Goal: Task Accomplishment & Management: Use online tool/utility

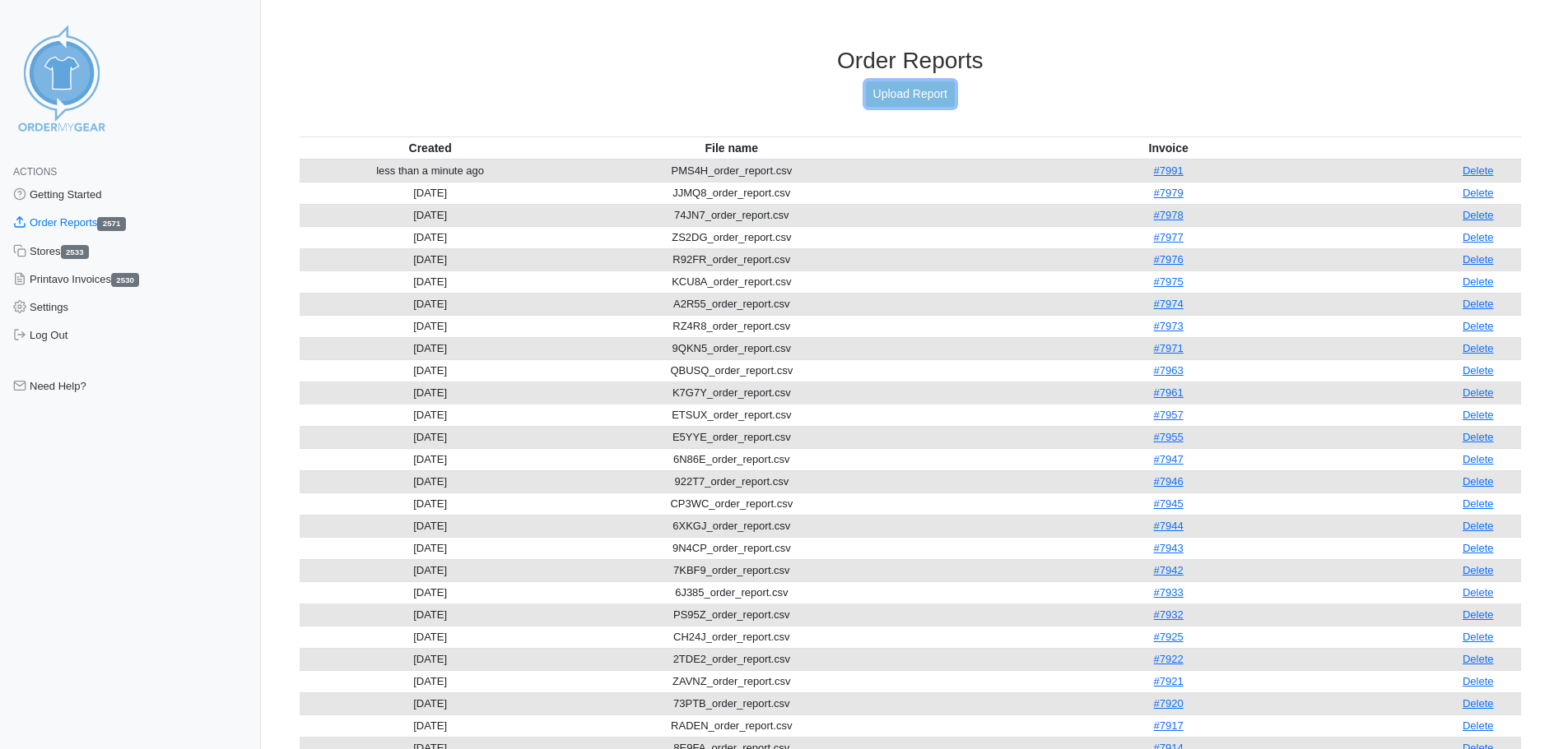
click at [907, 98] on link "Upload Report" at bounding box center [911, 94] width 89 height 25
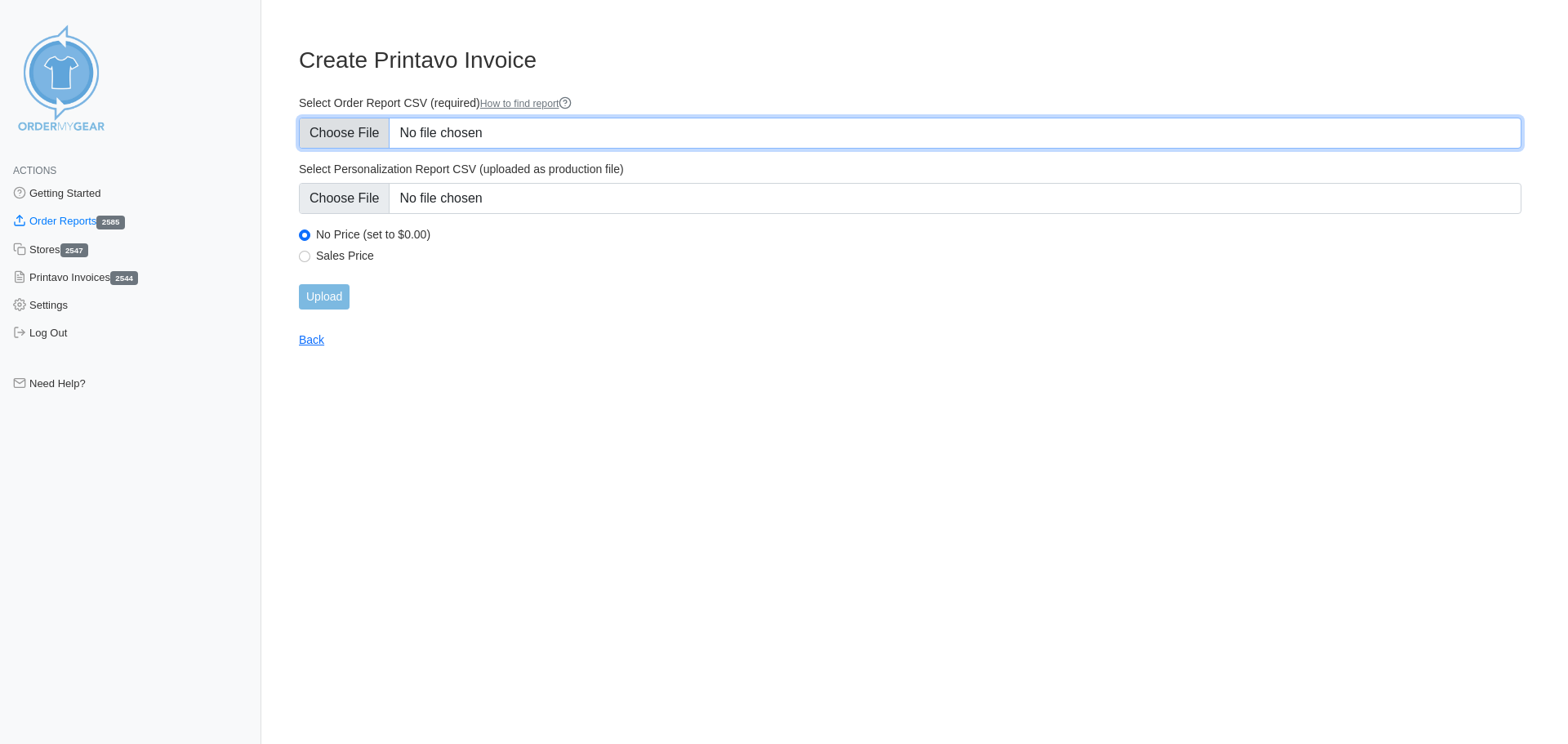
click at [375, 138] on input "Select Order Report CSV (required) How to find report" at bounding box center [910, 133] width 1222 height 31
type input "C:\fakepath\34RUZ_order_report.csv"
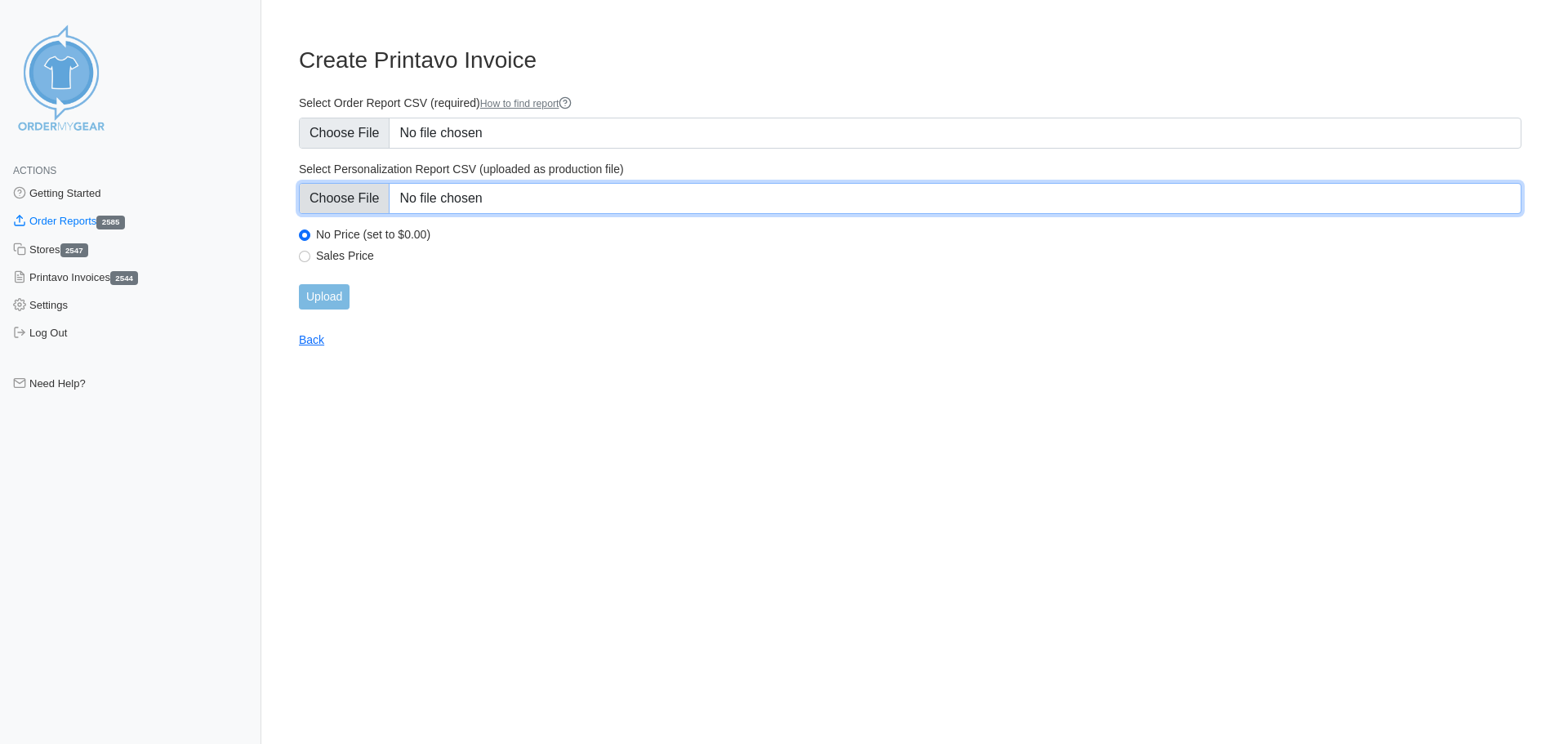
click at [354, 200] on input "Select Personalization Report CSV (uploaded as production file)" at bounding box center [910, 199] width 1222 height 31
type input "C:\fakepath\34RUZ_personalization_report.csv"
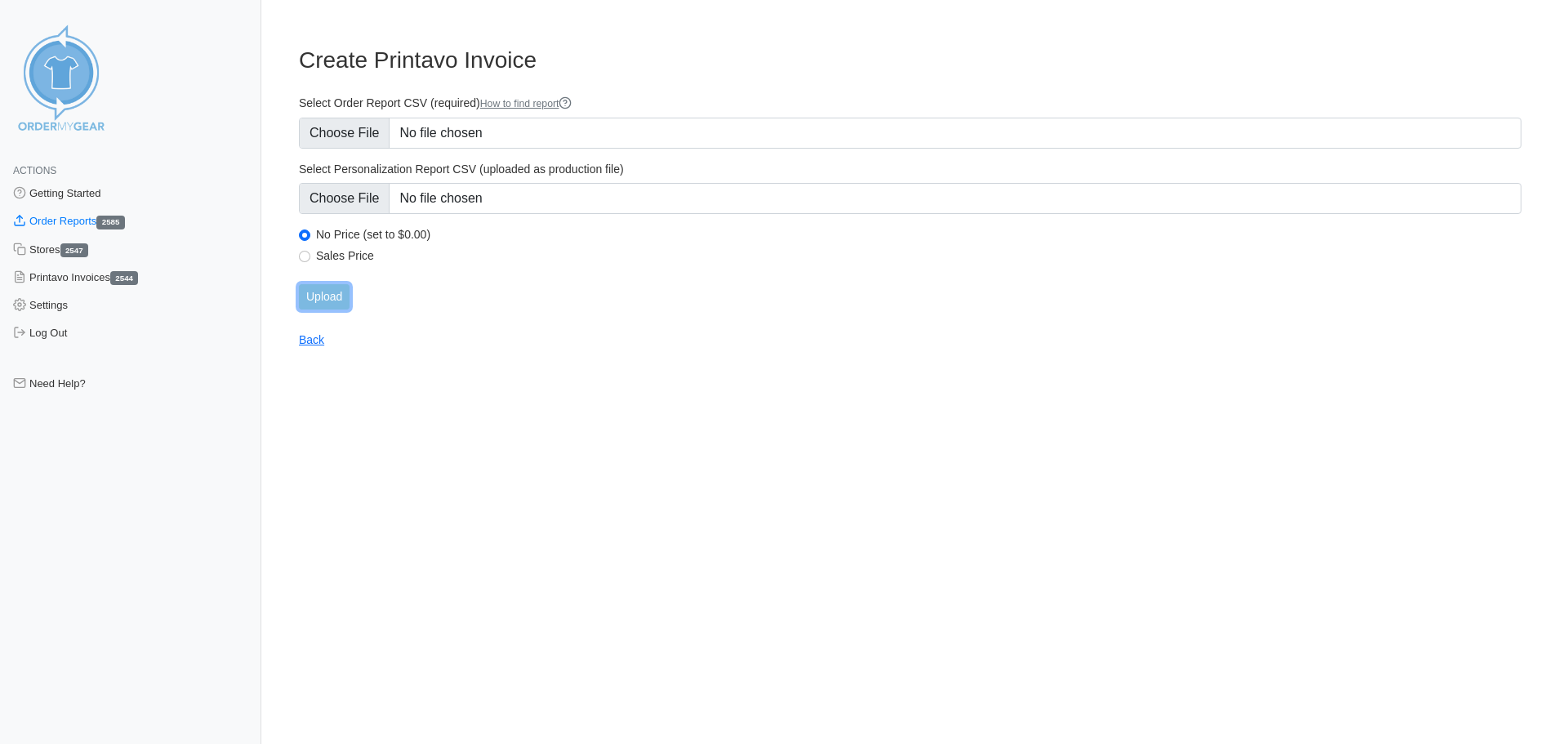
click at [327, 285] on input "Upload" at bounding box center [324, 296] width 50 height 25
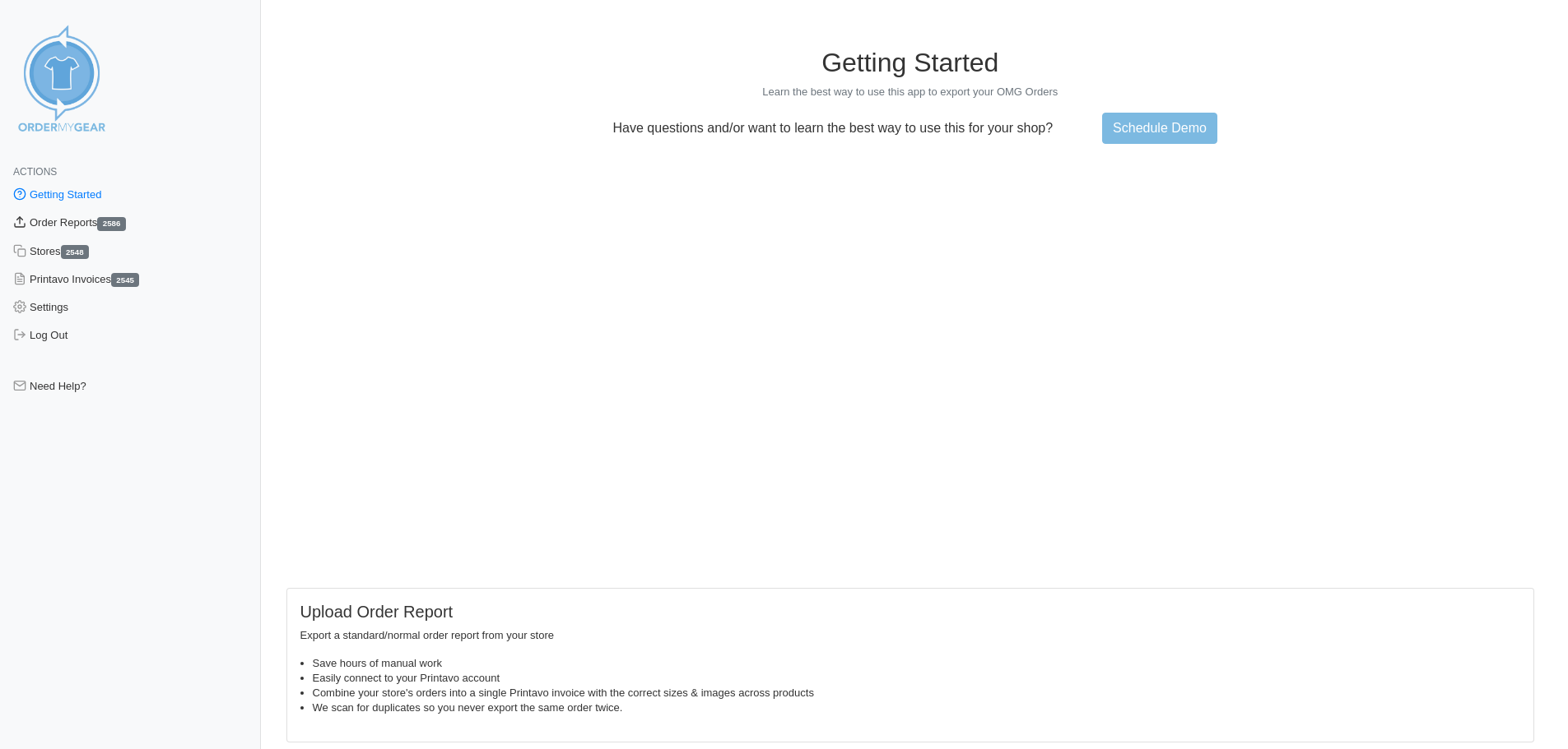
click at [83, 226] on link "Order Reports 2586" at bounding box center [130, 223] width 261 height 28
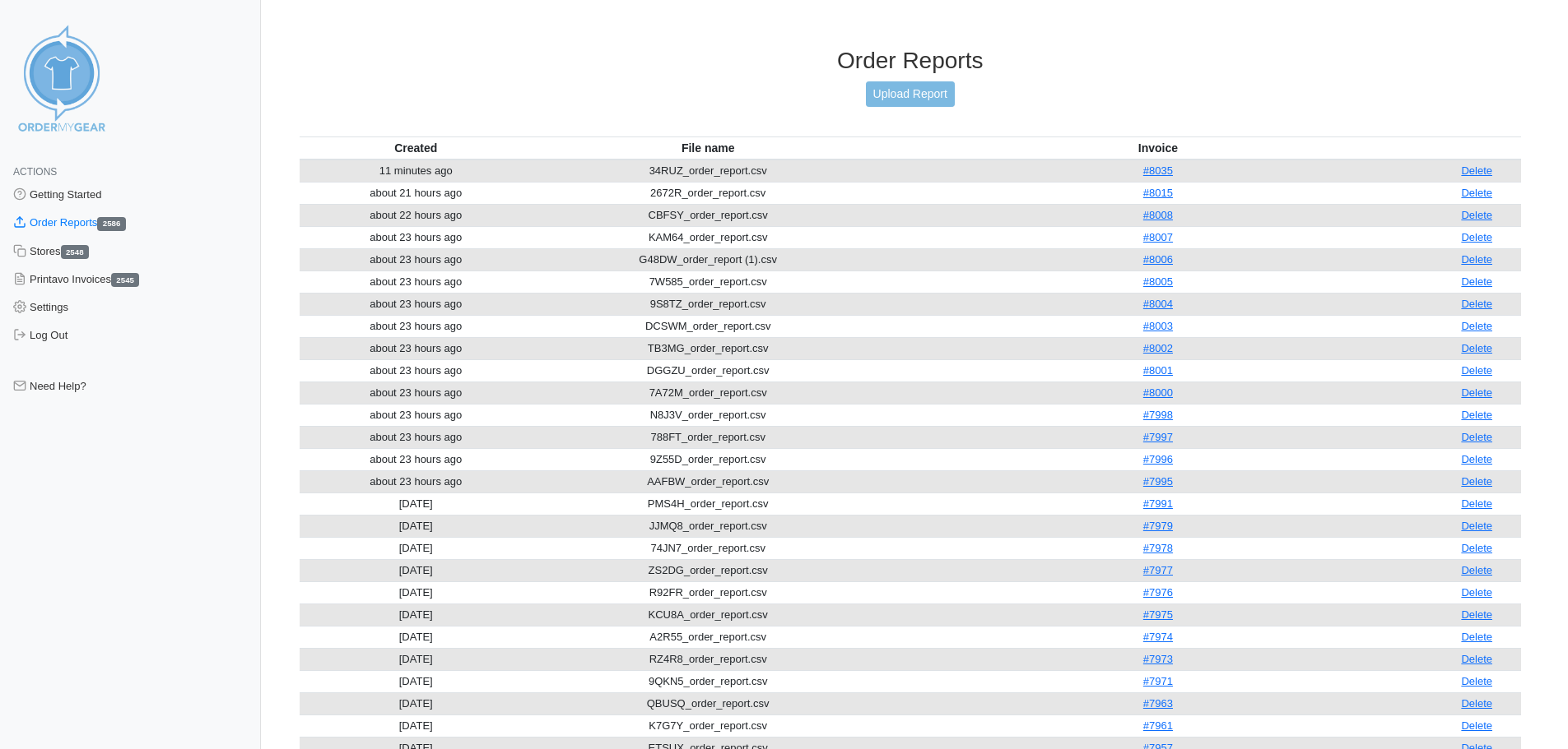
click at [894, 78] on div "Order Reports Upload Report" at bounding box center [911, 92] width 1222 height 89
drag, startPoint x: 896, startPoint y: 88, endPoint x: 886, endPoint y: 97, distance: 13.5
click at [896, 89] on link "Upload Report" at bounding box center [911, 94] width 89 height 25
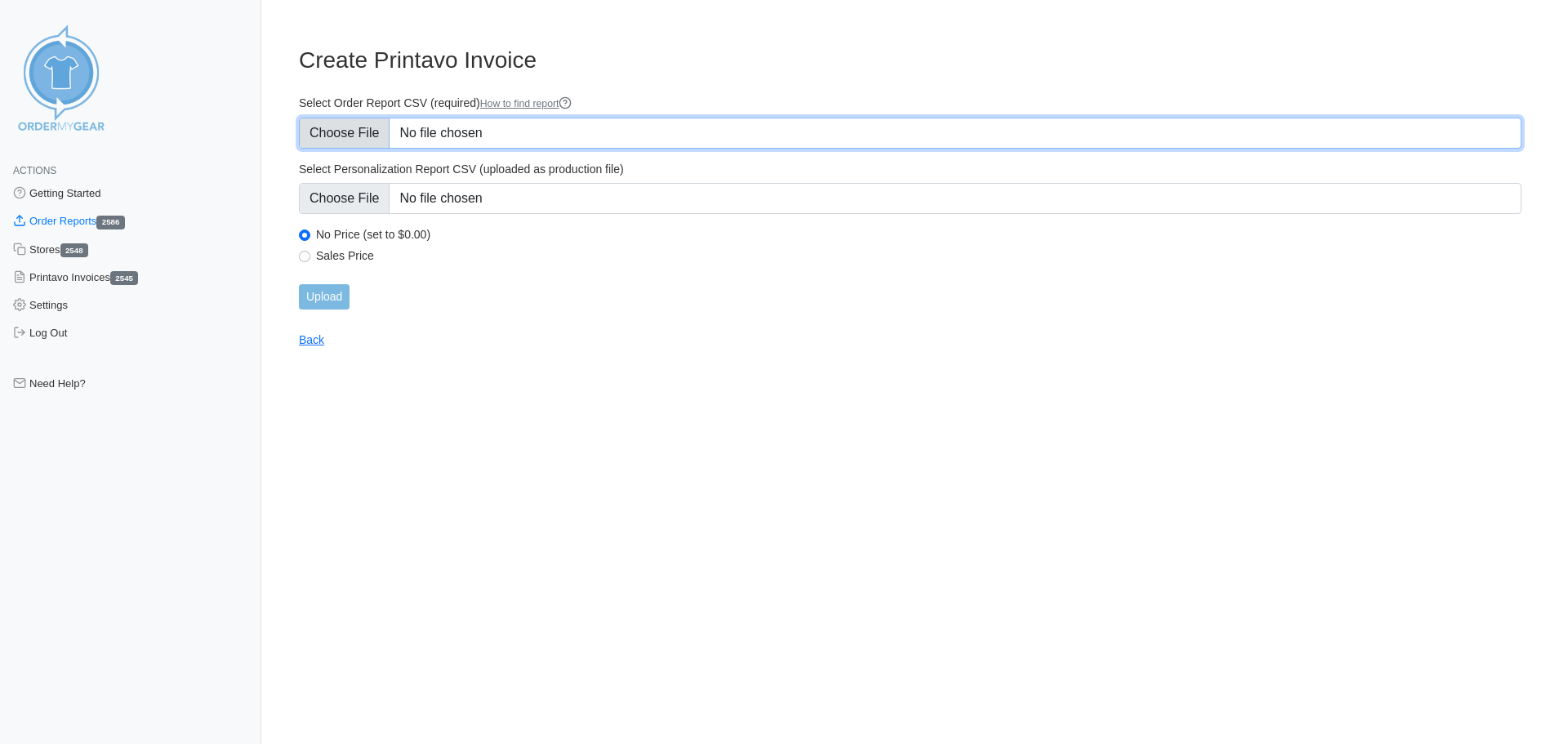
click at [375, 117] on input "Select Order Report CSV (required) How to find report" at bounding box center [910, 133] width 1222 height 31
type input "C:\fakepath\NPPJ2_order_report.csv"
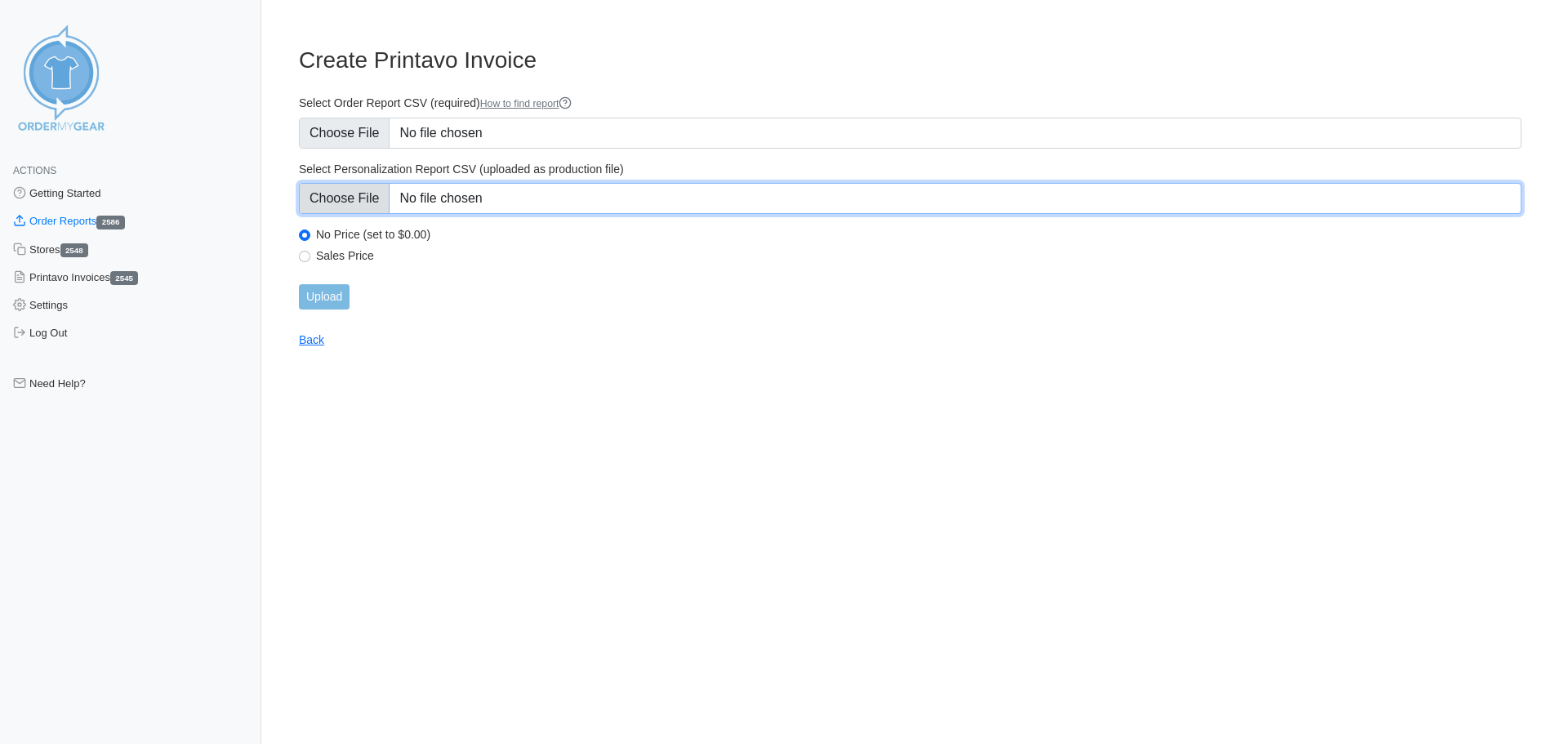
click at [358, 191] on input "Select Personalization Report CSV (uploaded as production file)" at bounding box center [910, 199] width 1222 height 31
type input "C:\fakepath\NPPJ2_personalization_report.csv"
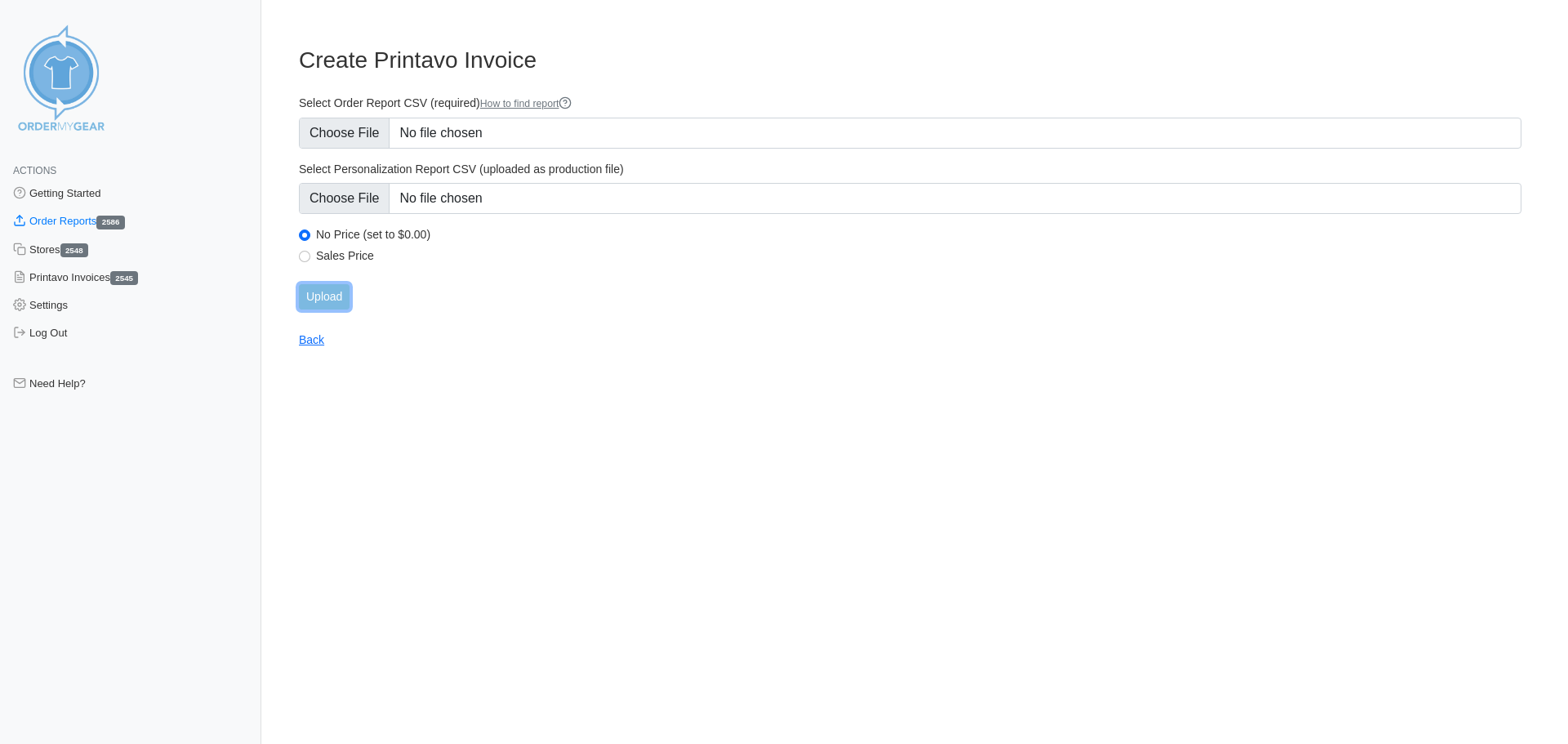
click at [336, 296] on input "Upload" at bounding box center [324, 296] width 50 height 25
